Goal: Task Accomplishment & Management: Complete application form

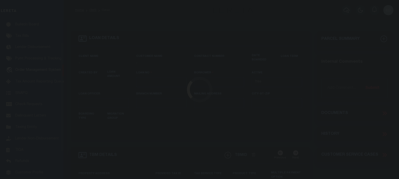
type input "LLEW-T0006"
type input "MICHAEL SCOTT"
select select
type input "[STREET_ADDRESS]"
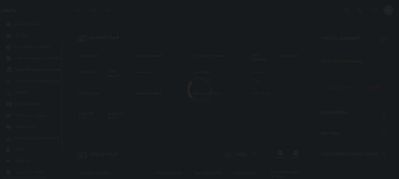
type input "INDEPENDENCE LA 70443-2708"
type input "[DATE]"
select select "10"
select select "Escrow"
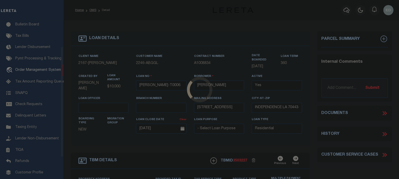
scroll to position [37, 0]
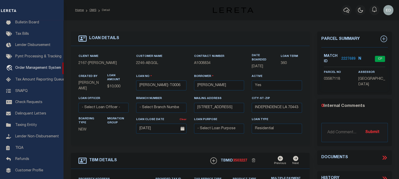
type input "136 E RAILROAD AVE"
select select
type input "INDEPENDENCE LA 70443-2708"
type input "LA"
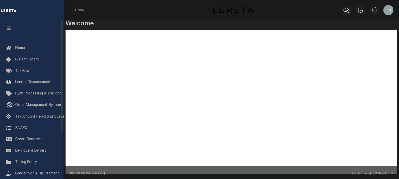
click at [10, 27] on icon "button" at bounding box center [9, 28] width 6 height 5
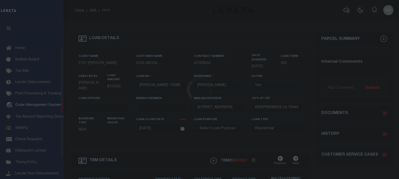
select select "10"
select select "Escrow"
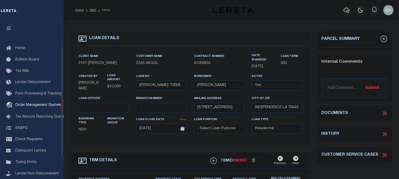
scroll to position [37, 0]
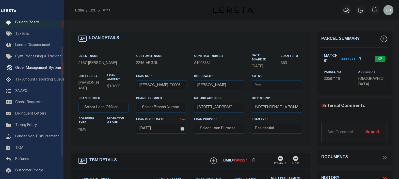
type input "[STREET_ADDRESS]"
select select
type input "INDEPENDENCE LA 70443-2708"
type input "LA"
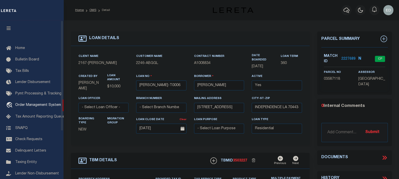
click at [9, 29] on icon "button" at bounding box center [9, 28] width 6 height 5
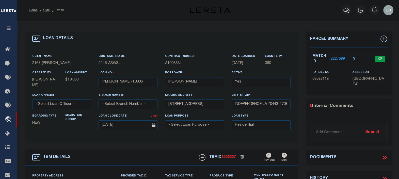
click at [385, 156] on icon at bounding box center [386, 158] width 2 height 4
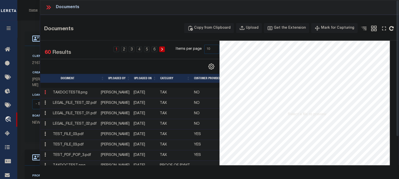
click at [45, 92] on icon at bounding box center [45, 92] width 2 height 4
click at [60, 99] on link "Edit Note" at bounding box center [57, 100] width 28 height 8
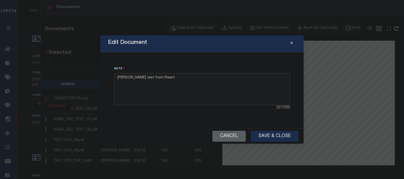
click at [179, 79] on textarea "Edgar P test from React" at bounding box center [202, 89] width 176 height 32
click at [225, 134] on button "Cancel" at bounding box center [229, 136] width 33 height 11
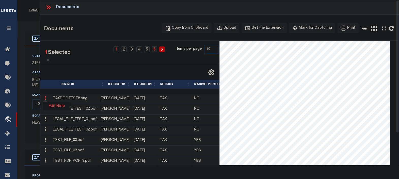
click at [155, 48] on link "6" at bounding box center [155, 50] width 6 height 6
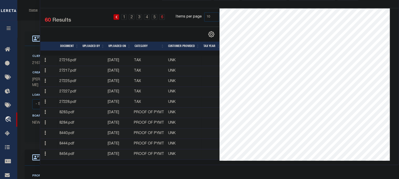
scroll to position [32, 0]
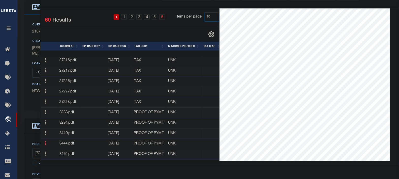
click at [46, 142] on link at bounding box center [45, 144] width 6 height 4
click at [56, 135] on link "Edit Note" at bounding box center [57, 136] width 28 height 8
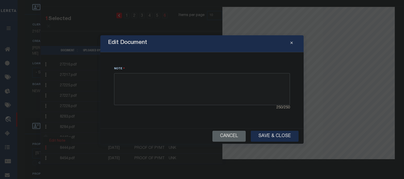
click at [186, 87] on textarea at bounding box center [202, 89] width 176 height 32
type textarea "New note from React 59"
click at [268, 134] on button "Save & Close" at bounding box center [275, 136] width 48 height 11
click at [270, 140] on button "Save & Close" at bounding box center [275, 136] width 48 height 11
click at [217, 137] on button "Cancel" at bounding box center [229, 136] width 33 height 11
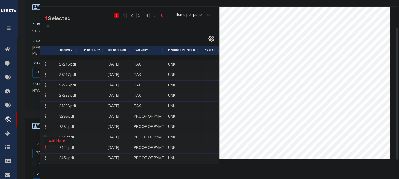
click at [55, 141] on link "Edit Note" at bounding box center [57, 141] width 28 height 8
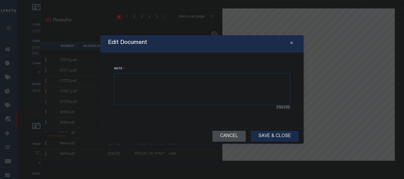
click at [229, 136] on button "Cancel" at bounding box center [229, 136] width 33 height 11
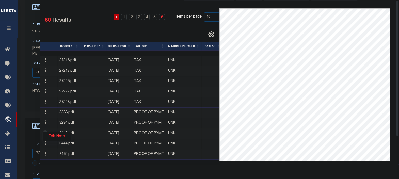
scroll to position [0, 0]
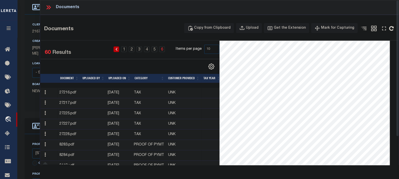
click at [49, 10] on icon at bounding box center [48, 7] width 7 height 7
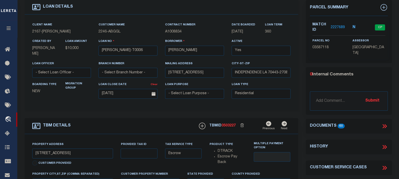
click at [385, 126] on icon at bounding box center [384, 126] width 2 height 4
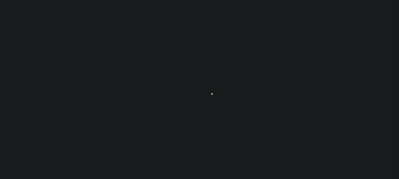
type input "[PERSON_NAME]-T0006"
type input "[PERSON_NAME]"
select select
type input "[STREET_ADDRESS]"
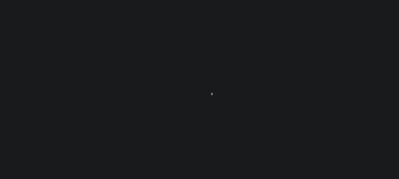
type input "INDEPENDENCE LA 70443-2708"
type input "[DATE]"
select select "10"
select select "Escrow"
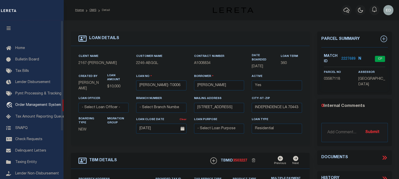
click at [9, 28] on icon "button" at bounding box center [9, 28] width 6 height 5
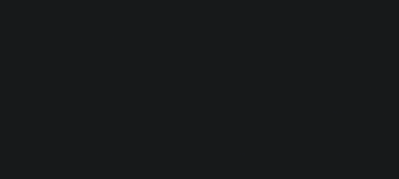
type input "[PERSON_NAME]-T0006"
type input "[PERSON_NAME]"
select select
type input "[STREET_ADDRESS]"
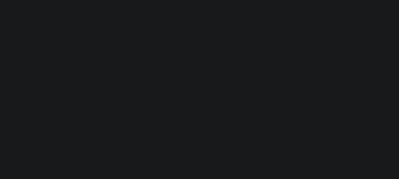
type input "INDEPENDENCE LA 70443-2708"
type input "[DATE]"
select select "10"
select select "Escrow"
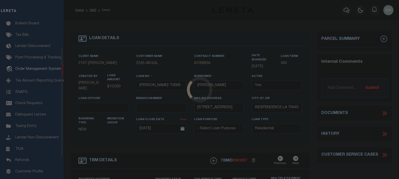
scroll to position [37, 0]
